Goal: Transaction & Acquisition: Purchase product/service

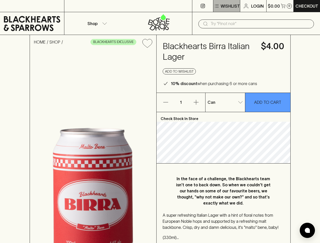
click at [226, 6] on p "Wishlist" at bounding box center [229, 6] width 19 height 6
